Goal: Task Accomplishment & Management: Complete application form

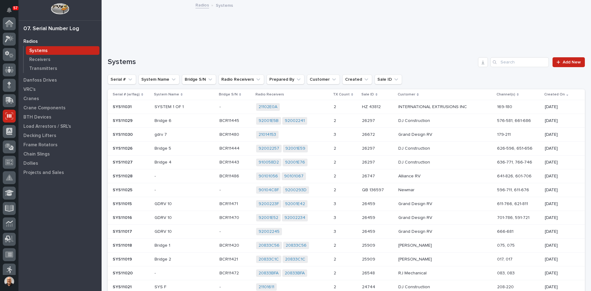
scroll to position [81, 0]
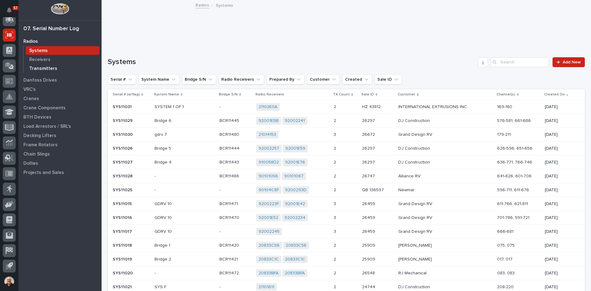
click at [39, 69] on p "Transmitters" at bounding box center [43, 69] width 28 height 6
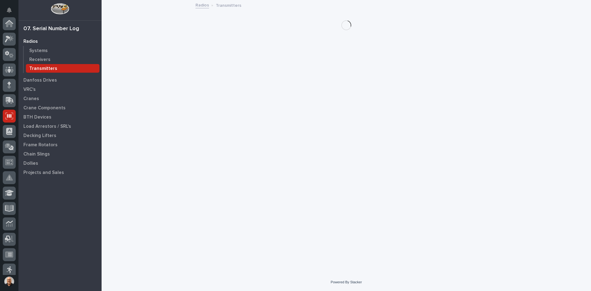
scroll to position [81, 0]
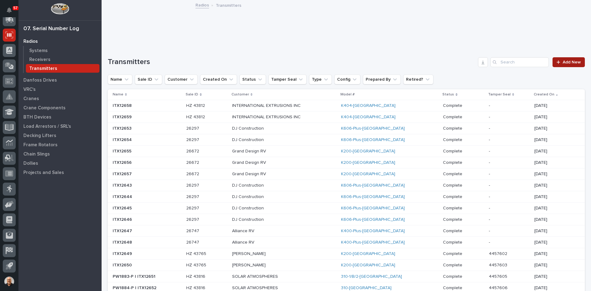
click at [563, 61] on span "Add New" at bounding box center [572, 62] width 18 height 4
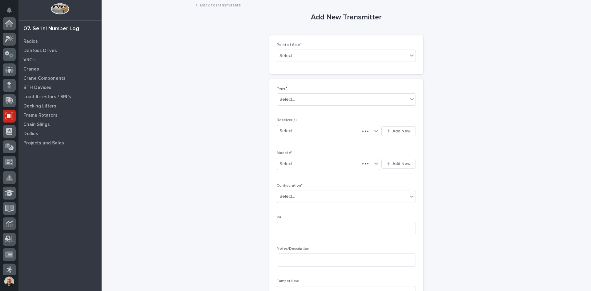
scroll to position [81, 0]
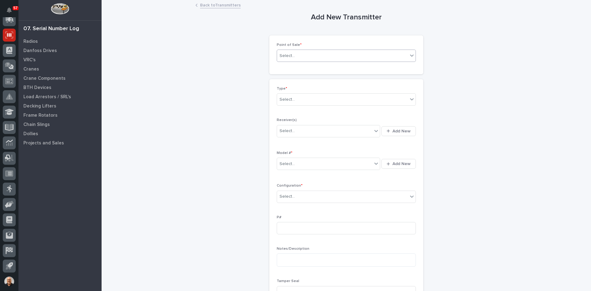
click at [304, 54] on div "Select..." at bounding box center [342, 56] width 131 height 10
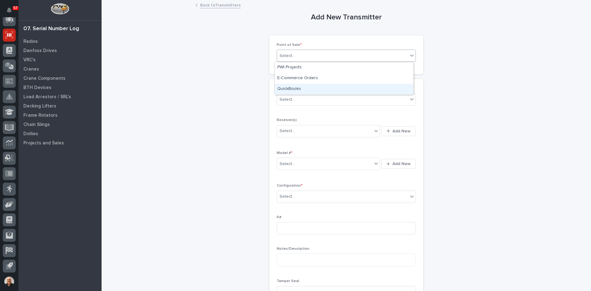
drag, startPoint x: 293, startPoint y: 83, endPoint x: 293, endPoint y: 88, distance: 5.0
click at [293, 88] on div "QuickBooks" at bounding box center [344, 89] width 139 height 11
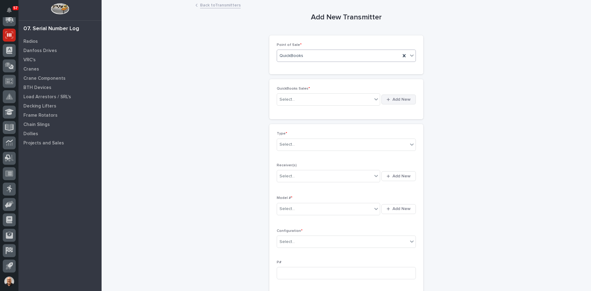
click at [397, 98] on span "Add New" at bounding box center [402, 100] width 18 height 6
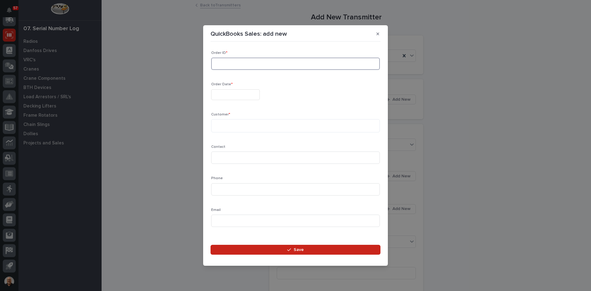
click at [234, 66] on input at bounding box center [295, 64] width 169 height 12
click at [226, 62] on input "136" at bounding box center [295, 64] width 169 height 12
type input "136785"
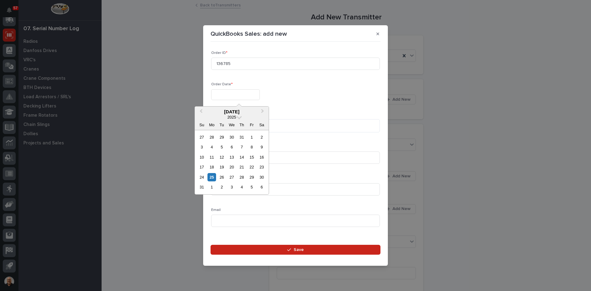
click at [220, 96] on input "text" at bounding box center [235, 94] width 49 height 11
click at [213, 177] on div "25" at bounding box center [212, 177] width 8 height 8
type input "**********"
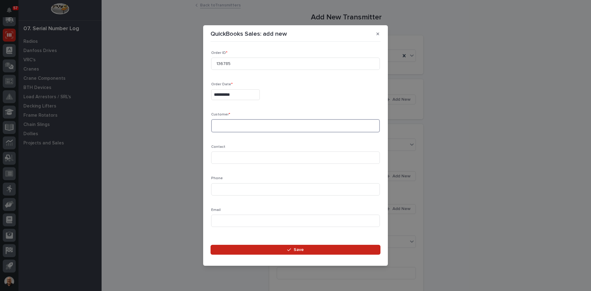
click at [216, 123] on textarea at bounding box center [295, 125] width 169 height 13
type textarea "**********"
click at [224, 159] on input at bounding box center [295, 157] width 169 height 12
type input "MILTON SCHLABACH"
click at [220, 189] on input at bounding box center [295, 189] width 169 height 12
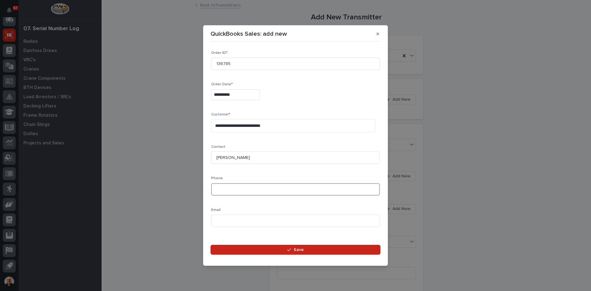
paste input "574-825-9837"
type input "574-825-9837"
click at [216, 218] on input at bounding box center [295, 221] width 169 height 12
paste input "milton.schlabach@4jomar.com"
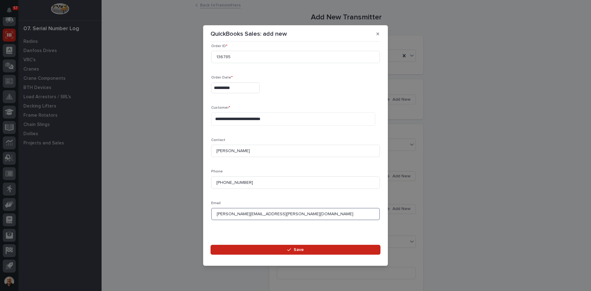
scroll to position [9, 0]
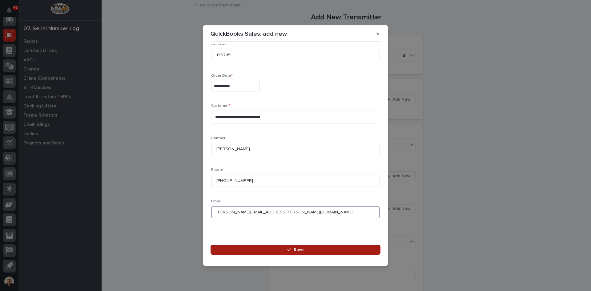
type input "milton.schlabach@4jomar.com"
click at [296, 248] on span "Save" at bounding box center [299, 250] width 10 height 6
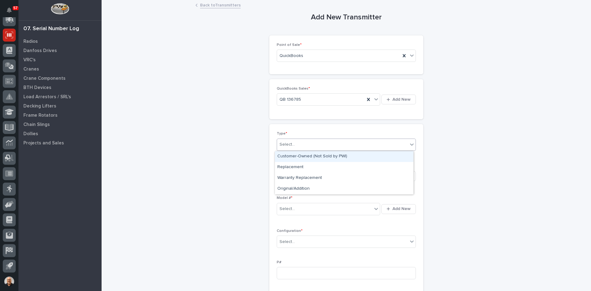
click at [297, 145] on div "Select..." at bounding box center [342, 144] width 131 height 10
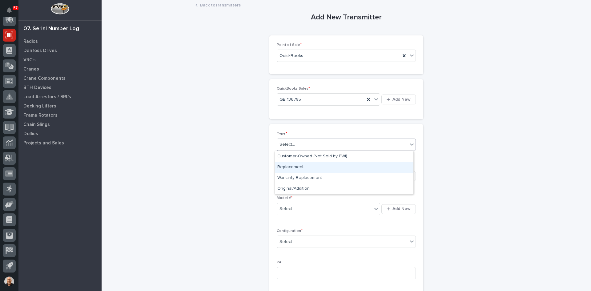
click at [293, 166] on div "Replacement" at bounding box center [344, 167] width 139 height 11
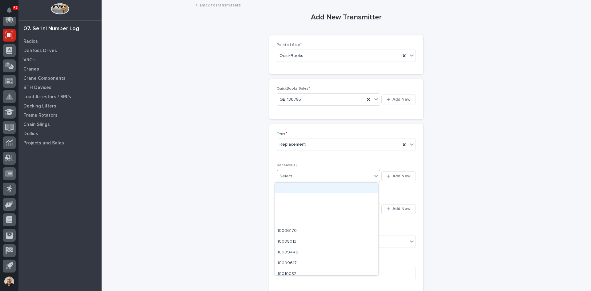
click at [294, 174] on div "Select..." at bounding box center [324, 176] width 95 height 10
type input "********"
click at [290, 186] on div "10036558" at bounding box center [326, 188] width 103 height 11
click at [296, 209] on div "Select..." at bounding box center [324, 209] width 95 height 10
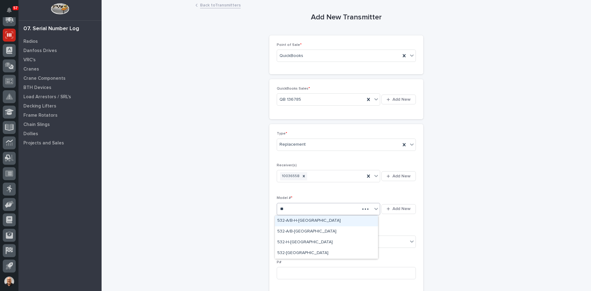
type input "***"
click at [287, 252] on div "532-TX" at bounding box center [326, 253] width 103 height 11
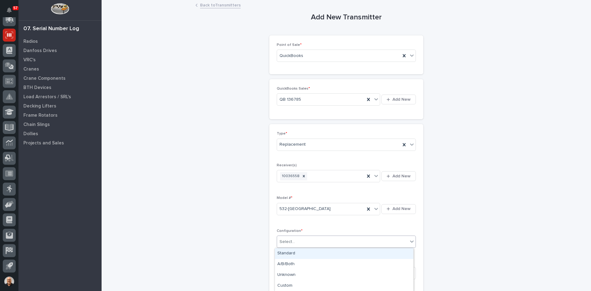
click at [297, 243] on div "Select..." at bounding box center [342, 242] width 131 height 10
click at [289, 253] on div "Standard" at bounding box center [344, 253] width 139 height 11
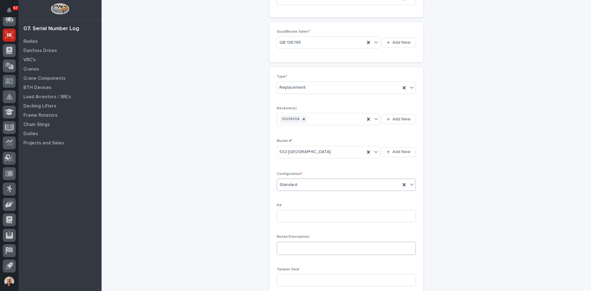
scroll to position [62, 0]
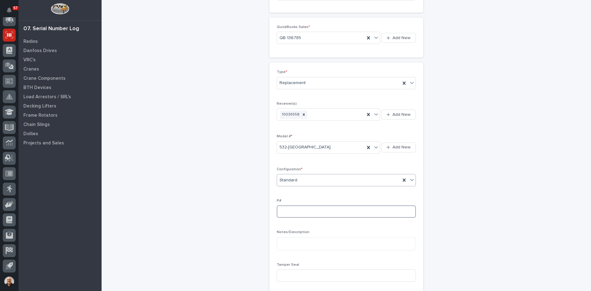
click at [281, 209] on input at bounding box center [346, 211] width 139 height 12
type input "PW1887-P"
click at [284, 277] on input at bounding box center [346, 275] width 139 height 12
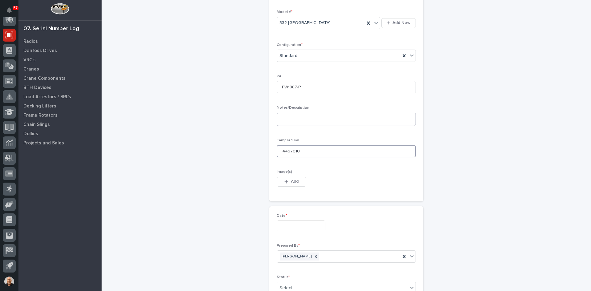
scroll to position [185, 0]
type input "4457610"
click at [284, 124] on textarea at bounding box center [346, 120] width 139 height 13
type textarea "**********"
click at [282, 226] on input "text" at bounding box center [301, 227] width 49 height 11
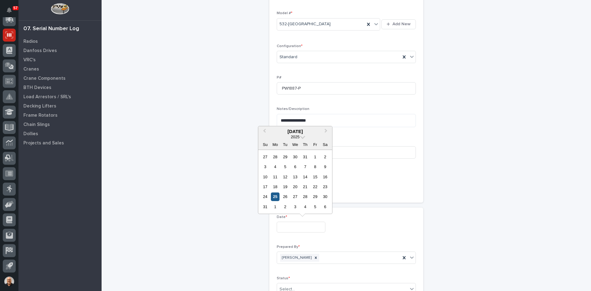
click at [277, 196] on div "25" at bounding box center [275, 196] width 8 height 8
type input "**********"
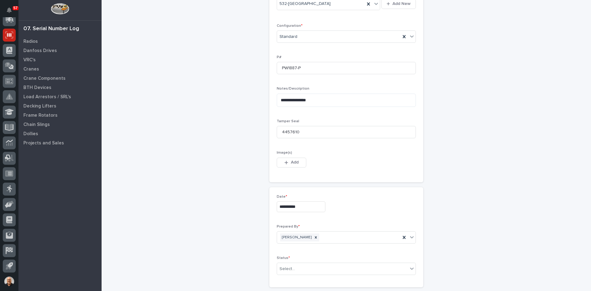
scroll to position [246, 0]
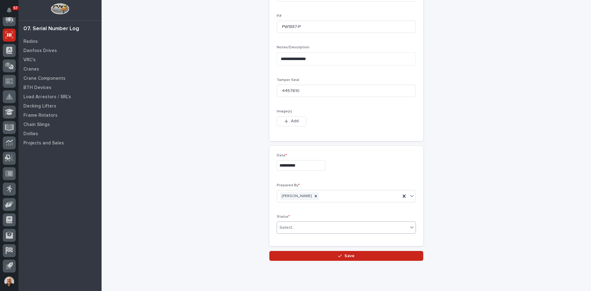
click at [291, 225] on div "Select..." at bounding box center [287, 227] width 15 height 6
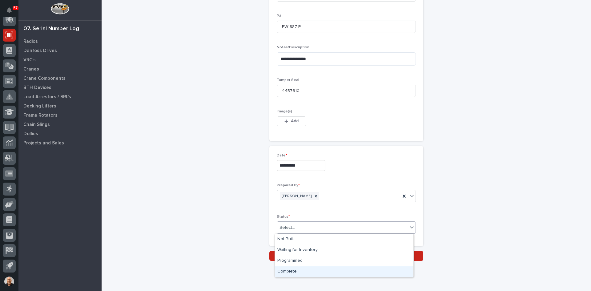
click at [292, 266] on div "Complete" at bounding box center [344, 271] width 139 height 11
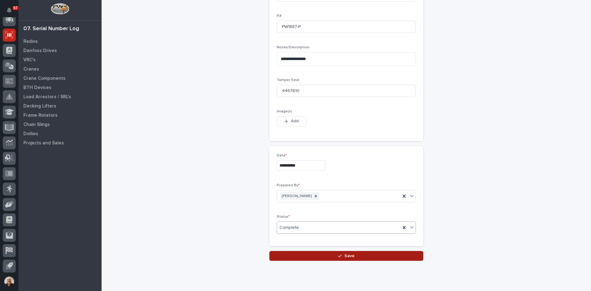
click at [346, 257] on span "Save" at bounding box center [350, 256] width 10 height 6
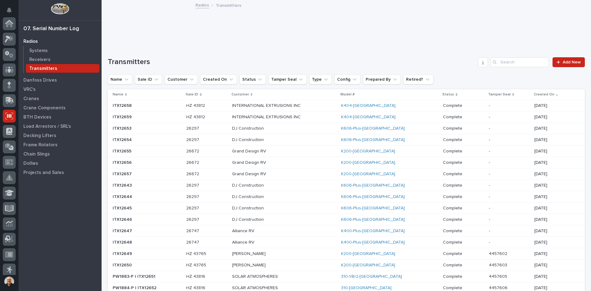
scroll to position [81, 0]
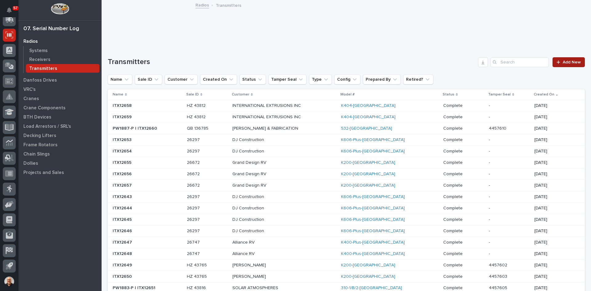
click at [566, 63] on span "Add New" at bounding box center [572, 62] width 18 height 4
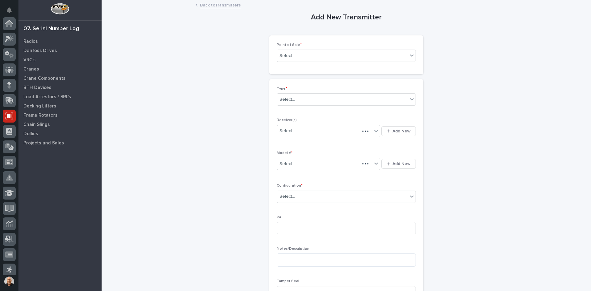
scroll to position [81, 0]
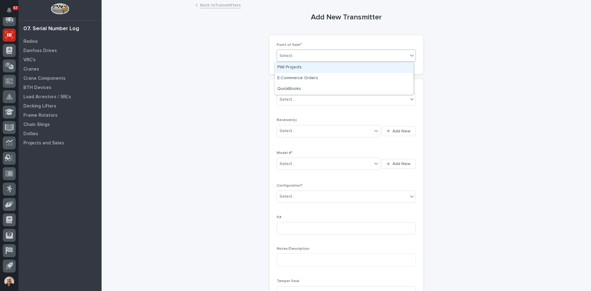
click at [297, 56] on div "Select..." at bounding box center [342, 56] width 131 height 10
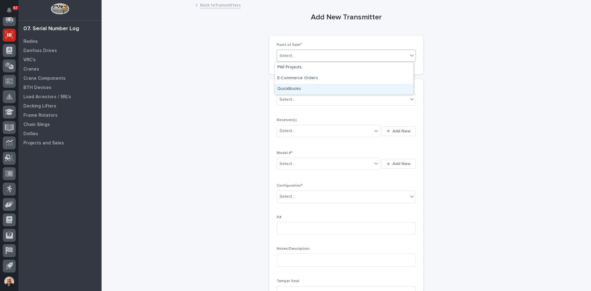
click at [297, 88] on div "QuickBooks" at bounding box center [344, 89] width 139 height 11
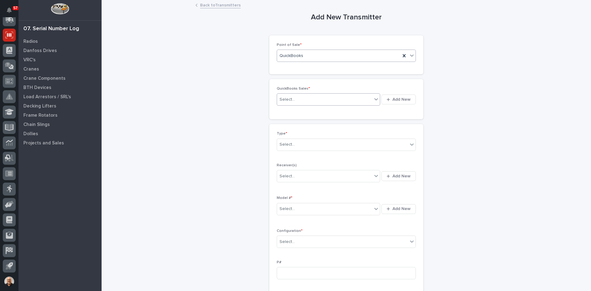
click at [297, 97] on div "Select..." at bounding box center [324, 100] width 95 height 10
type input "******"
click at [291, 111] on div "QB 136785" at bounding box center [326, 111] width 103 height 11
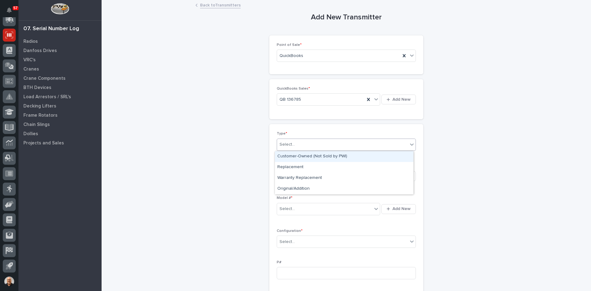
click at [296, 144] on div "Select..." at bounding box center [342, 144] width 131 height 10
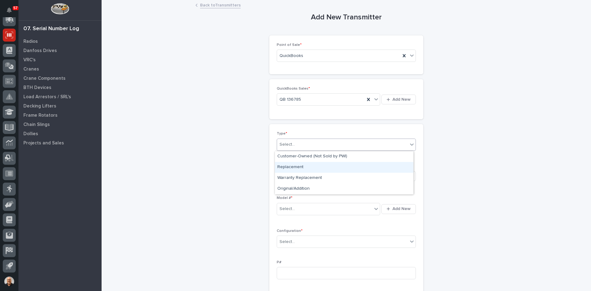
click at [291, 166] on div "Replacement" at bounding box center [344, 167] width 139 height 11
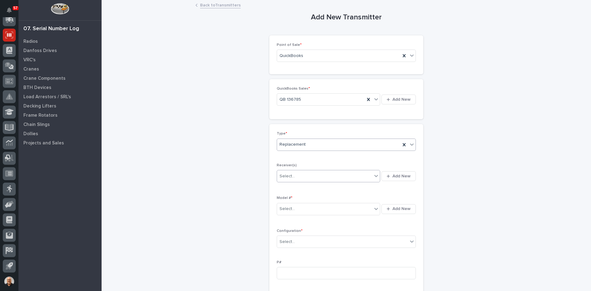
click at [301, 175] on div "Select..." at bounding box center [324, 176] width 95 height 10
type input "********"
click at [299, 184] on div "10036558" at bounding box center [326, 188] width 103 height 11
click at [296, 207] on input "text" at bounding box center [296, 208] width 1 height 5
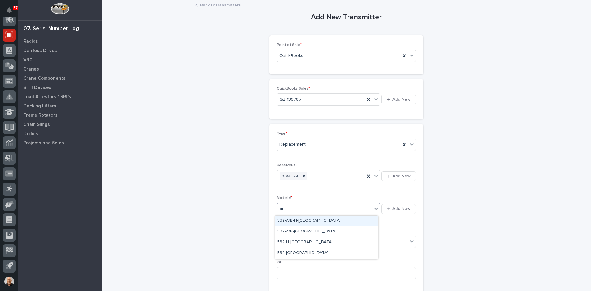
type input "***"
click at [290, 252] on div "532-TX" at bounding box center [326, 253] width 103 height 11
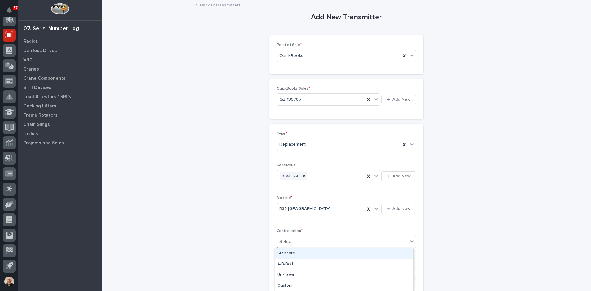
click at [291, 245] on div "Select..." at bounding box center [342, 242] width 131 height 10
click at [290, 253] on div "Standard" at bounding box center [344, 253] width 139 height 11
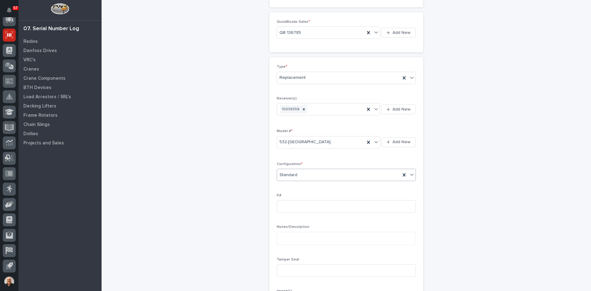
scroll to position [92, 0]
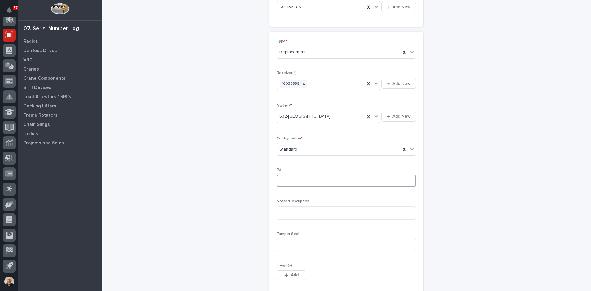
click at [284, 180] on input at bounding box center [346, 181] width 139 height 12
type input "PW1888-P"
click at [283, 244] on input at bounding box center [346, 245] width 139 height 12
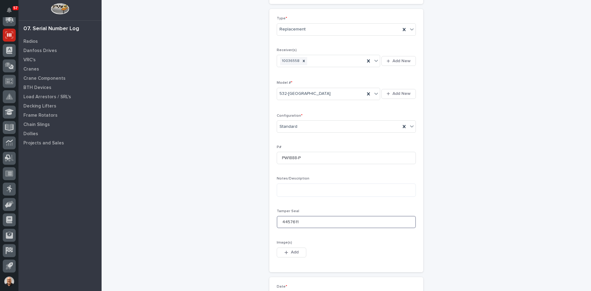
scroll to position [216, 0]
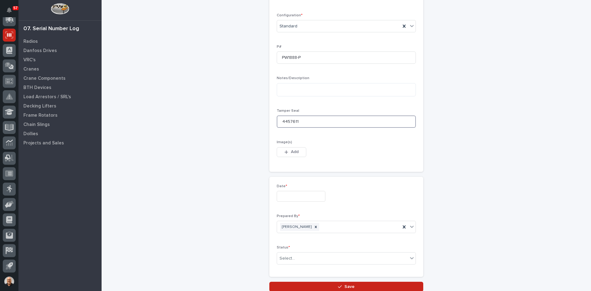
type input "4457611"
click at [287, 202] on div "Date *" at bounding box center [346, 195] width 139 height 22
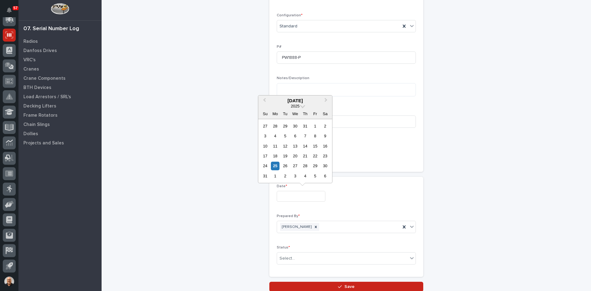
click at [288, 196] on input "text" at bounding box center [301, 196] width 49 height 11
click at [274, 166] on div "25" at bounding box center [275, 166] width 8 height 8
type input "**********"
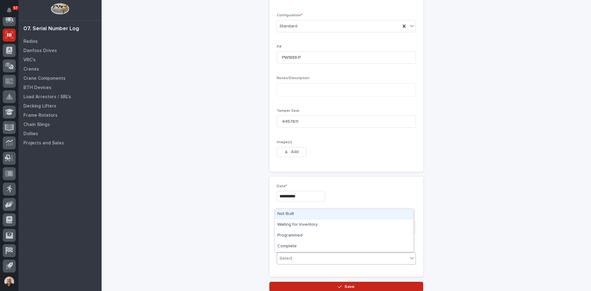
click at [291, 260] on div "Select..." at bounding box center [287, 258] width 15 height 6
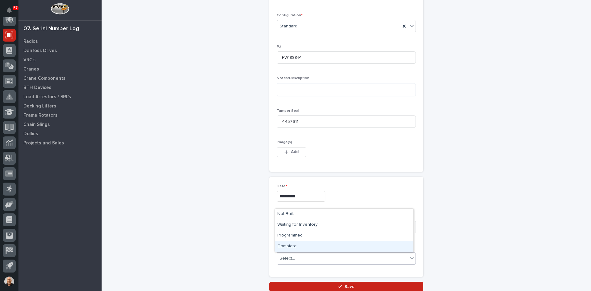
click at [288, 246] on div "Complete" at bounding box center [344, 246] width 139 height 11
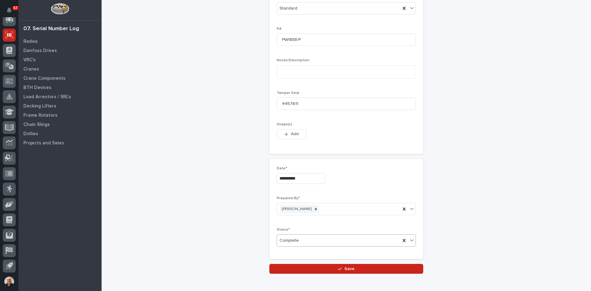
scroll to position [264, 0]
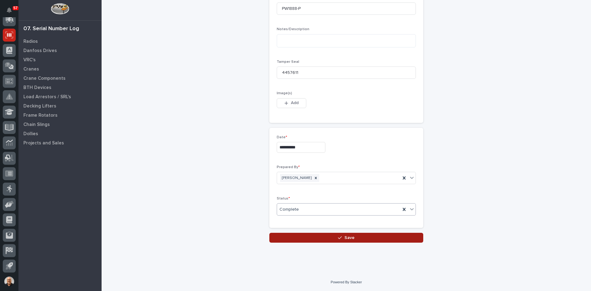
click at [346, 238] on span "Save" at bounding box center [350, 238] width 10 height 6
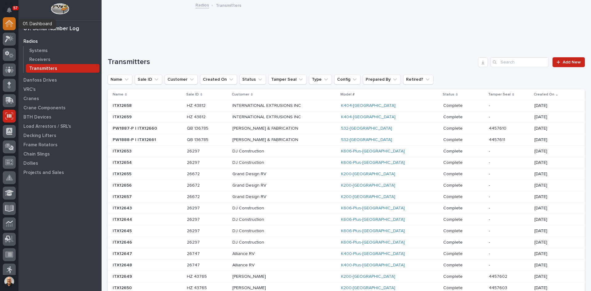
click at [8, 28] on div at bounding box center [9, 23] width 13 height 13
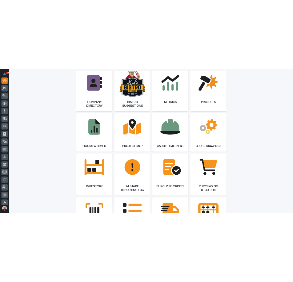
scroll to position [554, 0]
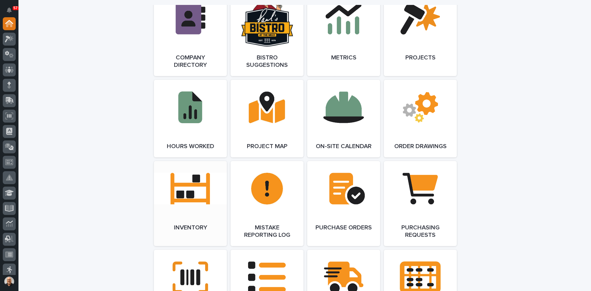
click at [183, 196] on link "Open Link" at bounding box center [190, 203] width 73 height 85
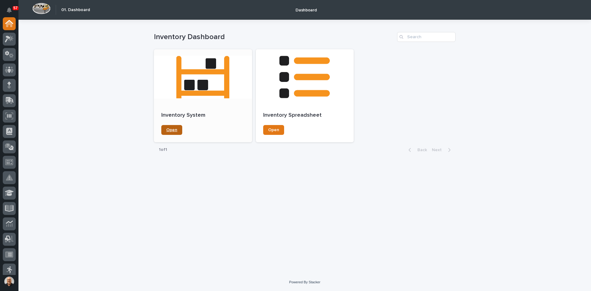
click at [171, 128] on span "Open" at bounding box center [171, 130] width 11 height 4
click at [174, 128] on span "Open" at bounding box center [171, 130] width 11 height 4
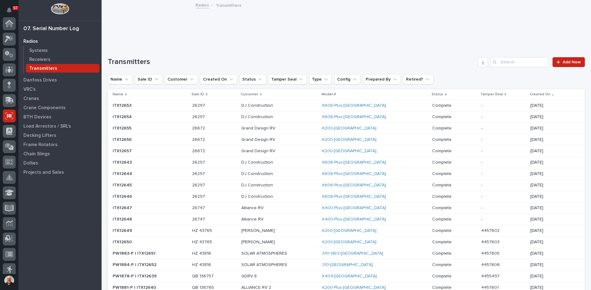
scroll to position [82, 0]
